Goal: Task Accomplishment & Management: Use online tool/utility

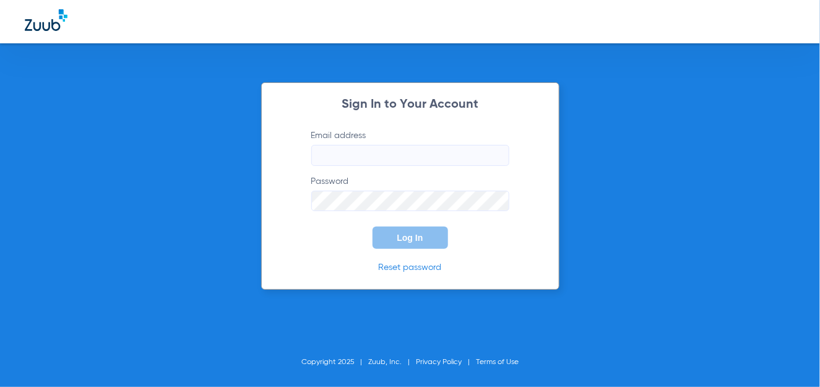
click at [319, 159] on input "Email address" at bounding box center [410, 155] width 198 height 21
paste input "[EMAIL_ADDRESS][DOMAIN_NAME]"
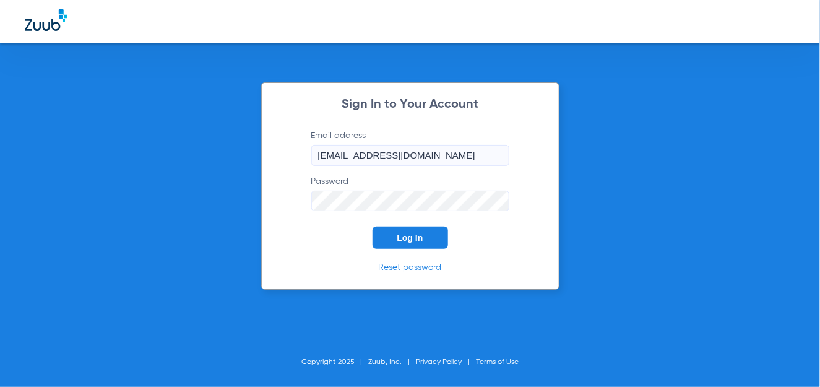
type input "[EMAIL_ADDRESS][DOMAIN_NAME]"
click at [401, 233] on span "Log In" at bounding box center [411, 238] width 26 height 10
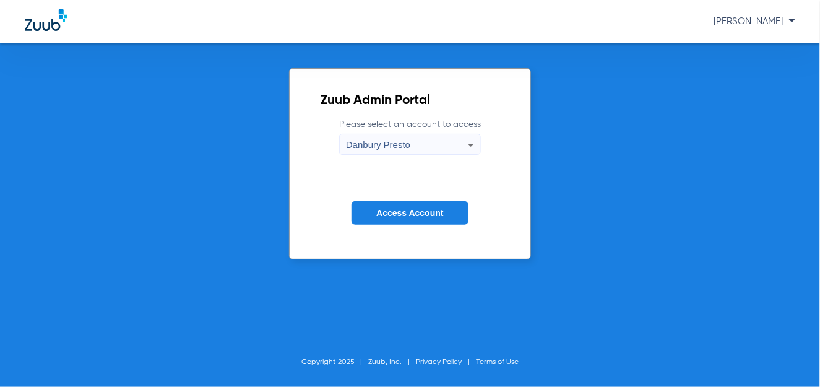
click at [469, 144] on icon at bounding box center [471, 145] width 6 height 3
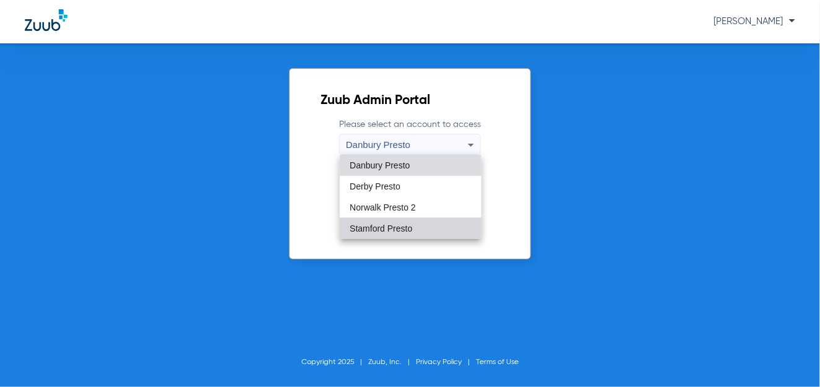
click at [391, 226] on span "Stamford Presto" at bounding box center [381, 228] width 63 height 9
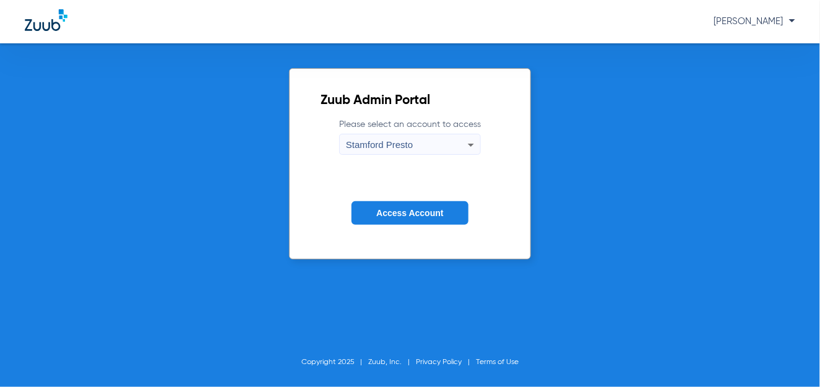
click at [427, 219] on button "Access Account" at bounding box center [410, 213] width 116 height 24
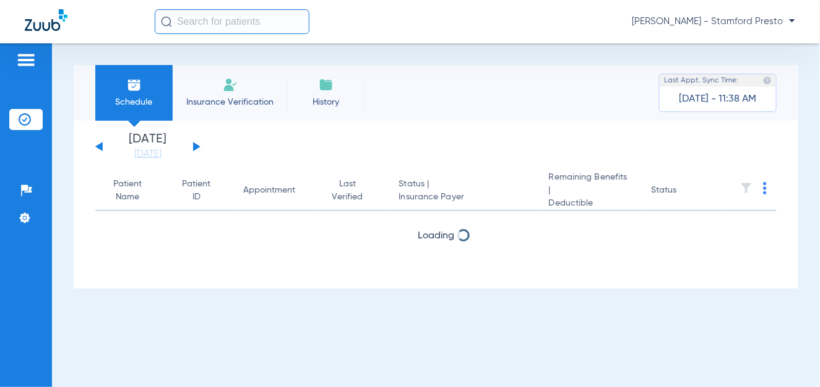
click at [199, 143] on div "[DATE] [DATE] [DATE] [DATE] [DATE] [DATE] [DATE] [DATE] [DATE] [DATE] [DATE] [D…" at bounding box center [147, 146] width 105 height 27
click at [195, 144] on button at bounding box center [196, 146] width 7 height 9
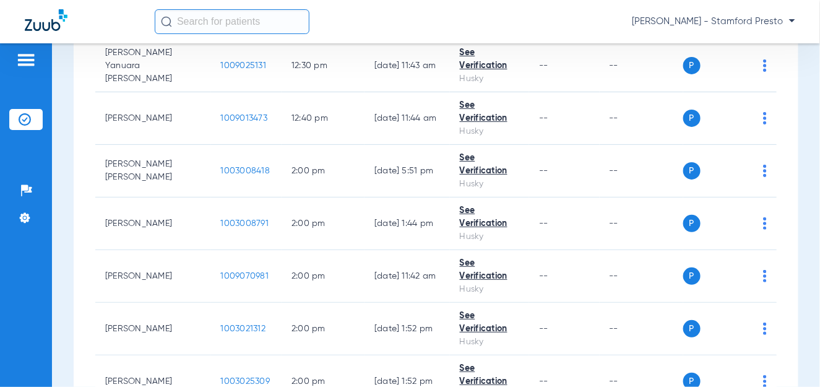
scroll to position [4370, 0]
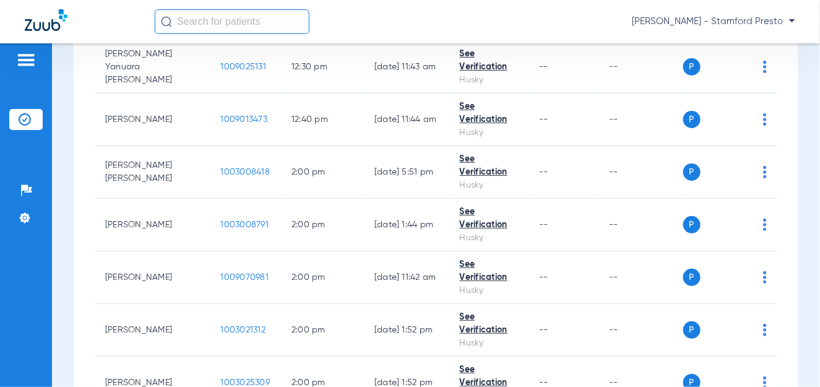
click at [724, 305] on span "Verify Now" at bounding box center [718, 304] width 58 height 9
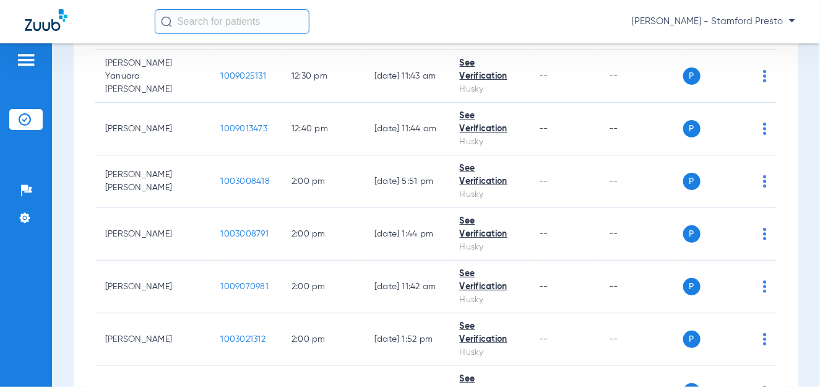
scroll to position [4360, 0]
click at [716, 273] on span "Verify Now" at bounding box center [718, 272] width 58 height 9
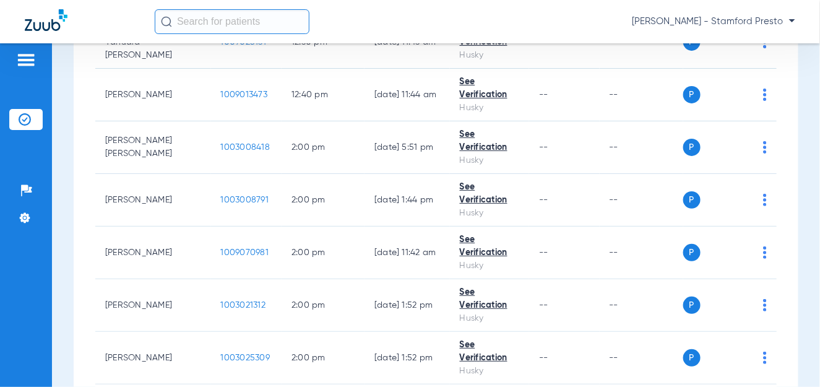
scroll to position [4405, 0]
